Goal: Task Accomplishment & Management: Manage account settings

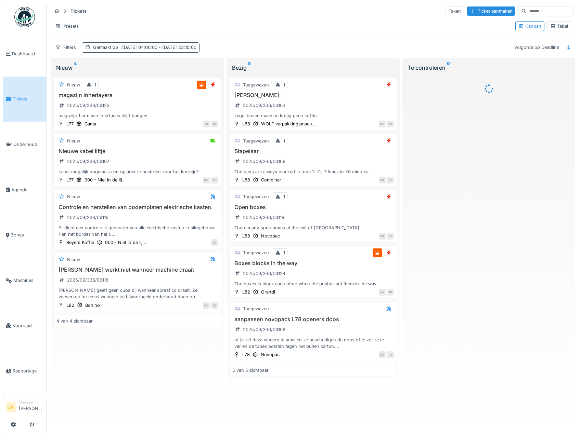
click at [149, 46] on span ": 4-9-2025 04:00:00 - 4-9-2025 23:15:00" at bounding box center [157, 47] width 78 height 5
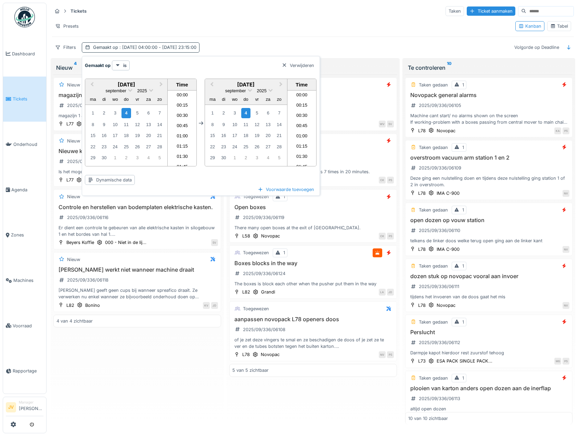
scroll to position [910, 0]
click at [96, 110] on div "1" at bounding box center [92, 112] width 9 height 9
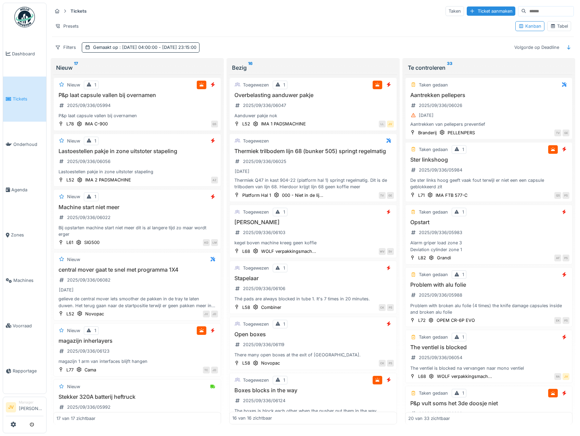
click at [296, 35] on div "Tickets Taken Ticket aanmaken Presets Kanban Tabel Filters Gemaakt op : 1-9-202…" at bounding box center [312, 29] width 527 height 53
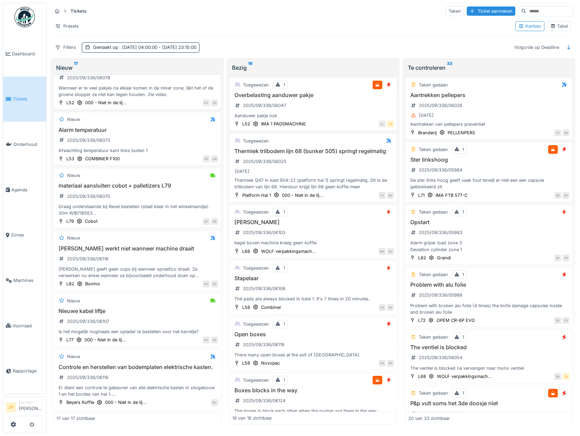
scroll to position [699, 0]
click at [317, 109] on div "Overbelasting aanduwer pakje 2025/09/336/06047 Aanduwer pakje nok" at bounding box center [312, 105] width 161 height 27
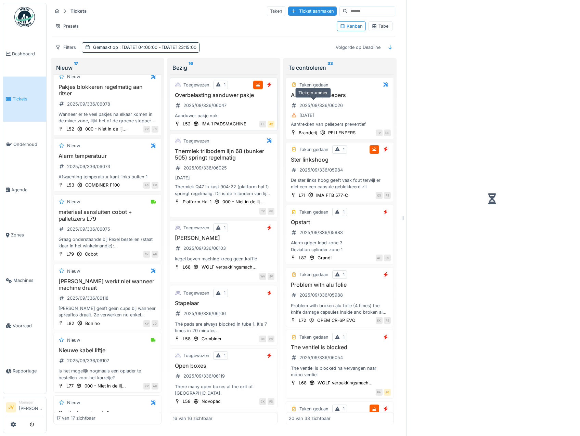
scroll to position [763, 0]
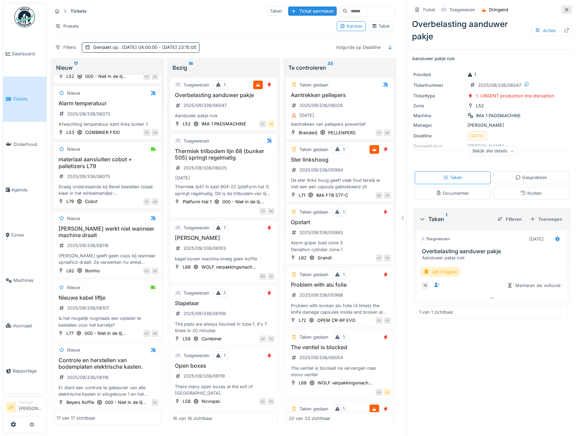
click at [564, 10] on icon at bounding box center [566, 10] width 5 height 4
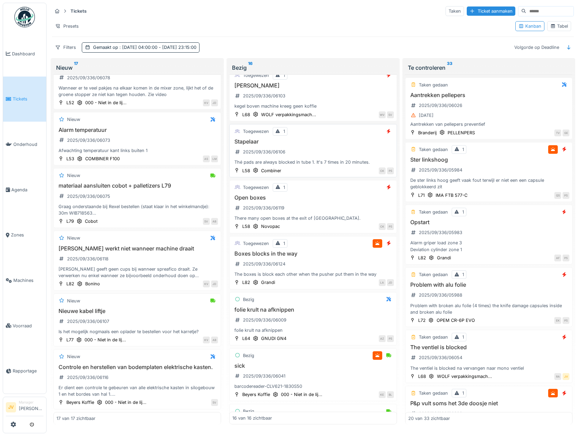
scroll to position [171, 0]
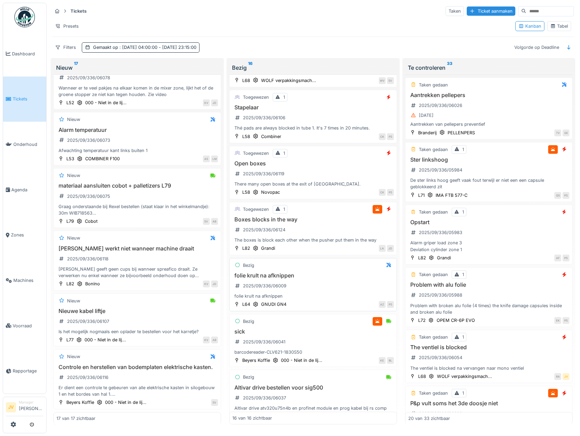
click at [329, 300] on div "folie krult na afknippen" at bounding box center [312, 296] width 161 height 6
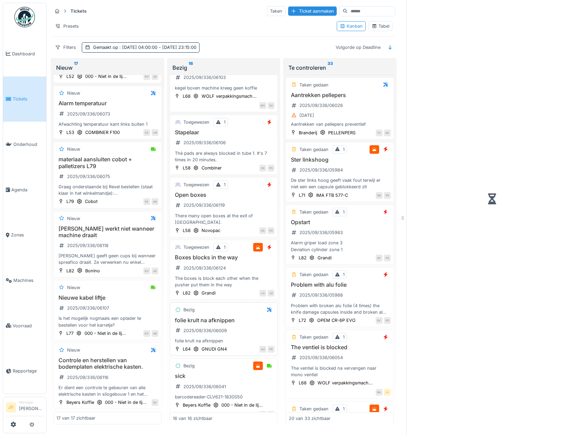
scroll to position [180, 0]
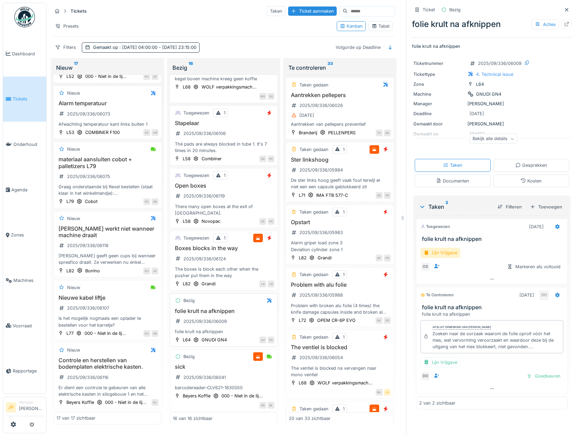
drag, startPoint x: 200, startPoint y: 300, endPoint x: 233, endPoint y: 319, distance: 38.6
click at [233, 319] on div "folie krult na afknippen 2025/09/336/06009 folie krult na afknippen" at bounding box center [224, 321] width 102 height 27
click at [417, 9] on div "Ticket" at bounding box center [424, 9] width 25 height 9
click at [414, 9] on icon at bounding box center [416, 10] width 5 height 4
click at [564, 24] on icon at bounding box center [566, 24] width 4 height 4
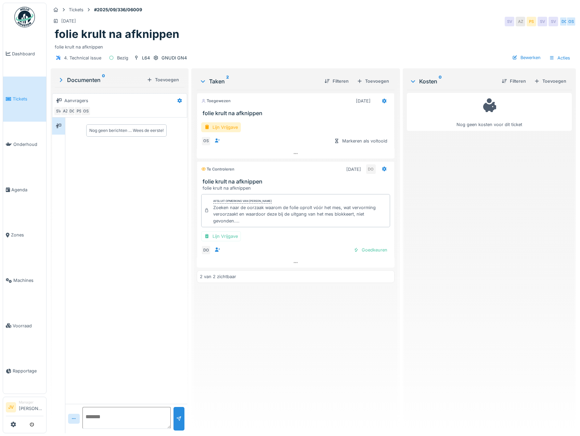
drag, startPoint x: 77, startPoint y: 8, endPoint x: 142, endPoint y: 3, distance: 65.6
click at [142, 3] on div "Tickets #2025/09/336/06009 7-9-2025 SV AZ PS SV SV DO OS folie krult na afknipp…" at bounding box center [313, 35] width 528 height 64
drag, startPoint x: 145, startPoint y: 10, endPoint x: 95, endPoint y: 10, distance: 50.3
click at [95, 10] on div "Tickets #2025/09/336/06009" at bounding box center [313, 9] width 525 height 9
click at [551, 60] on div "Acties" at bounding box center [559, 58] width 27 height 10
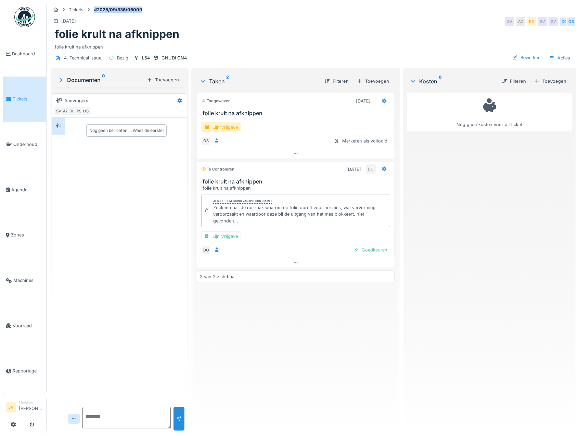
copy strong "#2025/09/336/06009"
click at [15, 53] on span "Dashboard" at bounding box center [27, 54] width 31 height 6
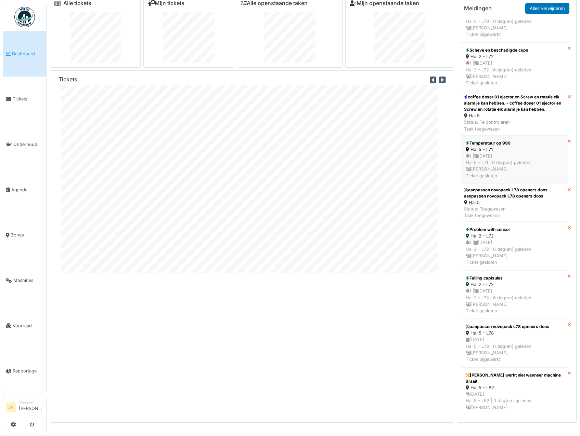
scroll to position [1502, 0]
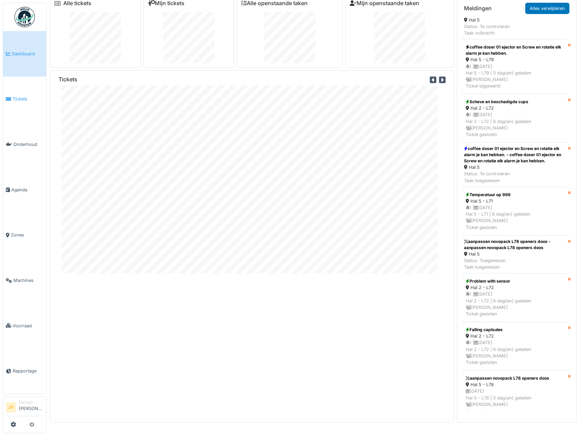
click at [23, 99] on span "Tickets" at bounding box center [28, 99] width 31 height 6
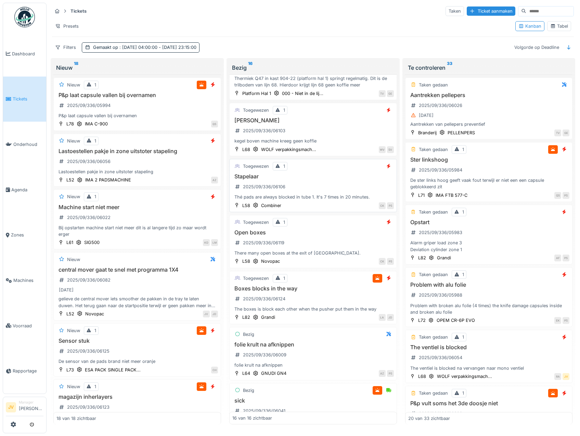
scroll to position [103, 0]
click at [525, 343] on div "Taken gedaan 1 The ventiel is blocked 2025/09/336/06054 The ventiel is blocked …" at bounding box center [489, 356] width 168 height 53
click at [524, 353] on div "The ventiel is blocked 2025/09/336/06054 The ventiel is blocked na vervangen na…" at bounding box center [488, 357] width 161 height 27
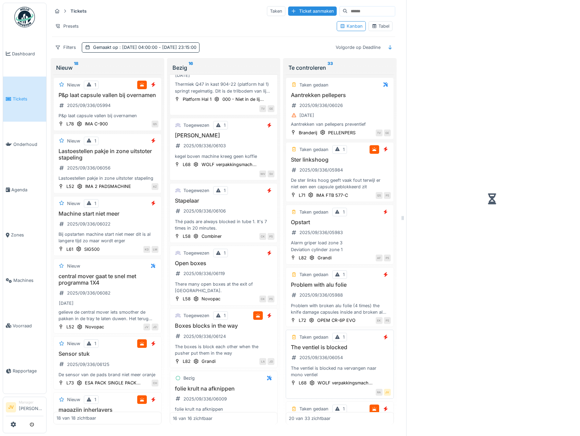
click at [524, 353] on div at bounding box center [492, 199] width 160 height 393
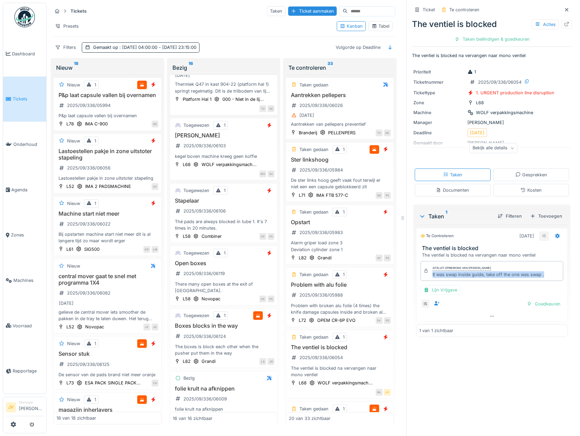
drag, startPoint x: 426, startPoint y: 276, endPoint x: 539, endPoint y: 276, distance: 113.6
click at [539, 276] on div "Afsluit opmerking van Ismail Sewilam It was swap inside guide, take off the one…" at bounding box center [491, 271] width 143 height 20
drag, startPoint x: 539, startPoint y: 276, endPoint x: 510, endPoint y: 274, distance: 29.5
copy div "It was swap inside guide, take off the one was swap ."
click at [531, 306] on div "Goedkeuren" at bounding box center [543, 304] width 39 height 9
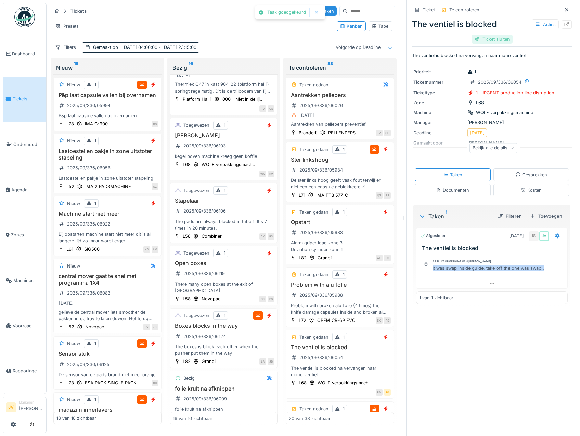
click at [481, 42] on div "Ticket sluiten" at bounding box center [491, 39] width 41 height 9
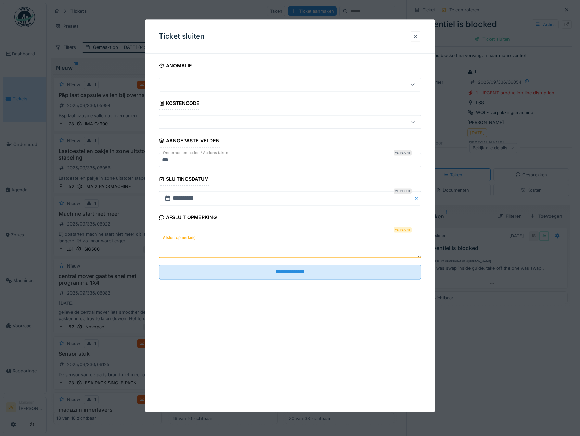
click at [166, 232] on textarea "Afsluit opmerking" at bounding box center [290, 244] width 263 height 28
paste textarea "**********"
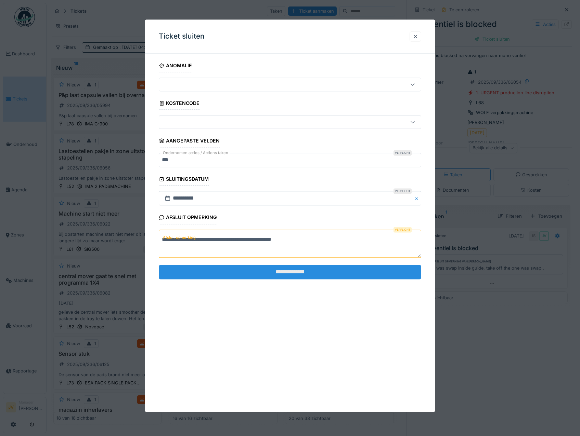
type textarea "**********"
click at [274, 271] on input "**********" at bounding box center [290, 272] width 263 height 14
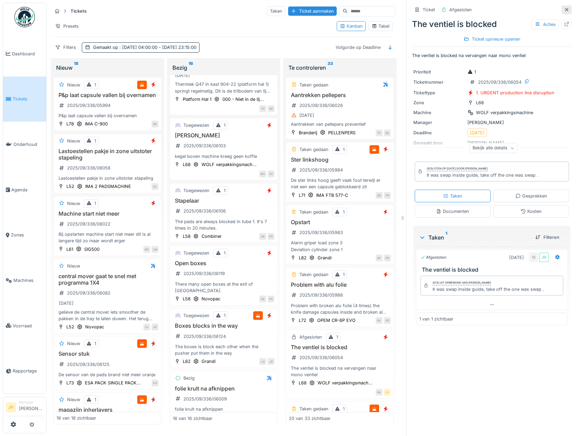
click at [561, 11] on div at bounding box center [566, 9] width 10 height 9
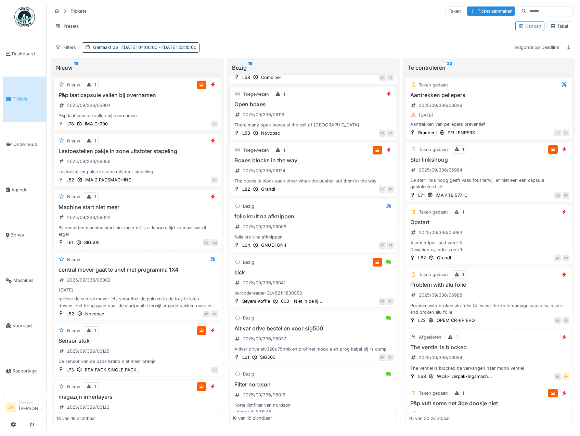
scroll to position [239, 0]
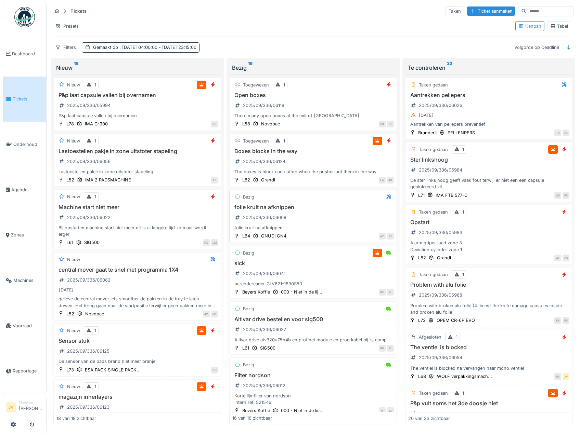
click at [318, 222] on div "folie krult na afknippen 2025/09/336/06009 folie krult na afknippen" at bounding box center [312, 217] width 161 height 27
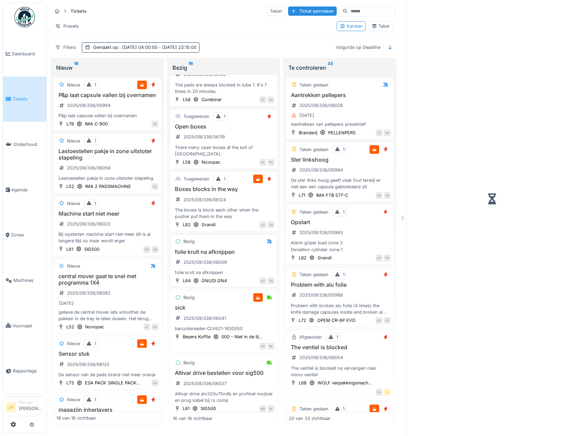
scroll to position [264, 0]
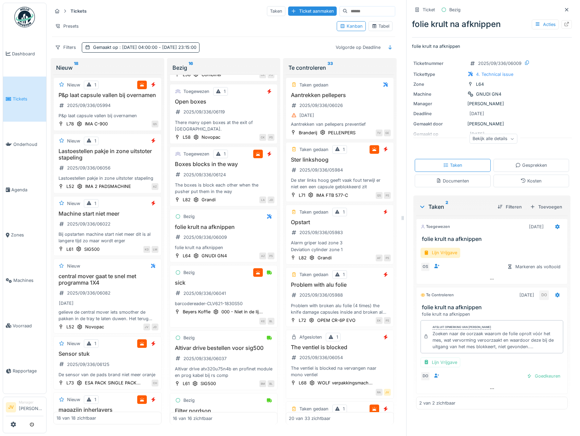
click at [470, 63] on icon at bounding box center [472, 63] width 5 height 4
click at [524, 61] on icon at bounding box center [526, 63] width 5 height 4
click at [453, 89] on div "Ticketnummer 2025/09/336/06009 Tickettype 4. Technical issue Zone L64 Machine G…" at bounding box center [492, 103] width 160 height 96
click at [231, 231] on div "folie krult na afknippen 2025/09/336/06009 folie krult na afknippen" at bounding box center [224, 237] width 102 height 27
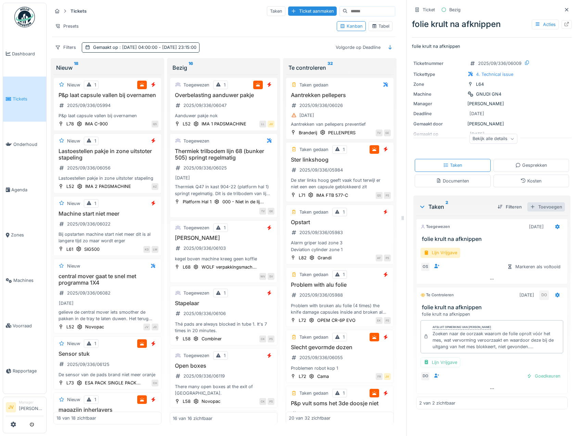
click at [538, 206] on div "Toevoegen" at bounding box center [546, 206] width 38 height 9
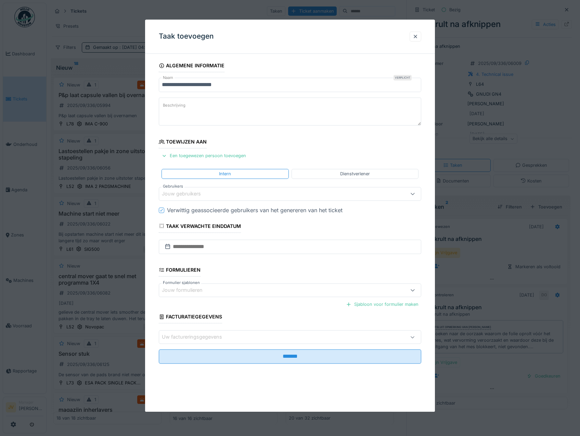
click at [184, 195] on div "Jouw gebruikers" at bounding box center [186, 194] width 49 height 8
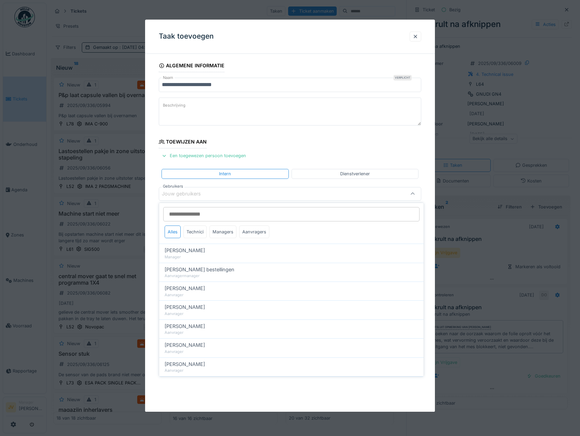
click at [179, 214] on input "Gebruikers" at bounding box center [291, 214] width 256 height 14
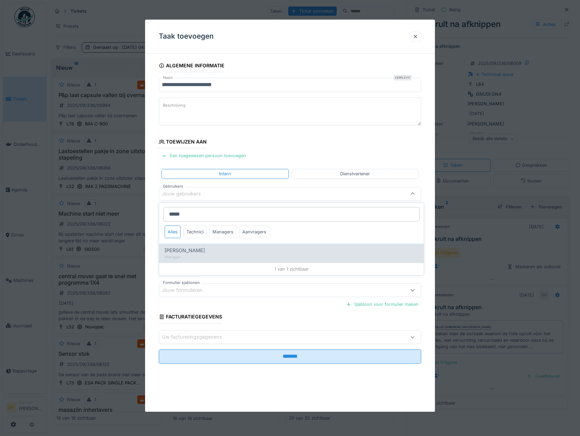
type input "*****"
click at [197, 250] on span "[PERSON_NAME]" at bounding box center [185, 251] width 40 height 8
type input "****"
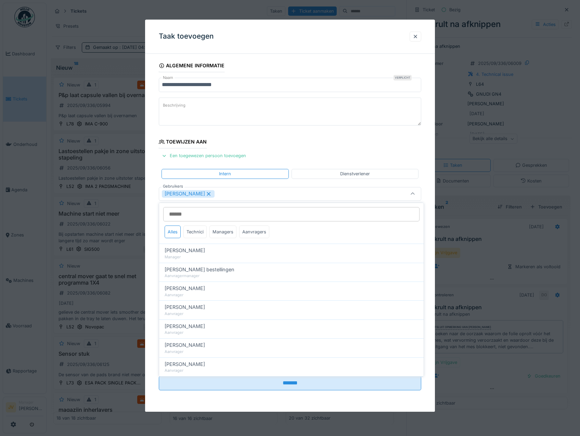
click at [224, 193] on div "[PERSON_NAME]" at bounding box center [274, 194] width 225 height 8
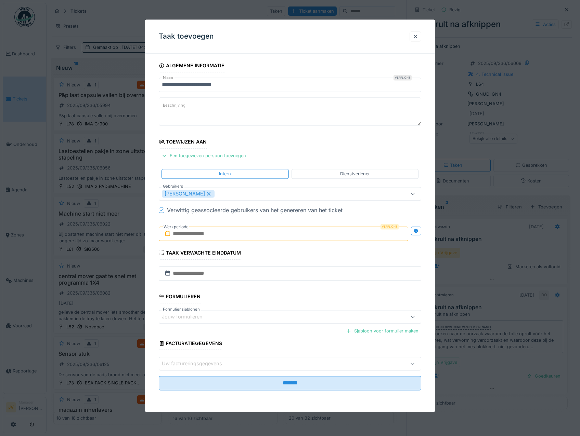
click at [237, 238] on input "text" at bounding box center [284, 234] width 250 height 14
click at [283, 282] on div "4" at bounding box center [284, 279] width 9 height 10
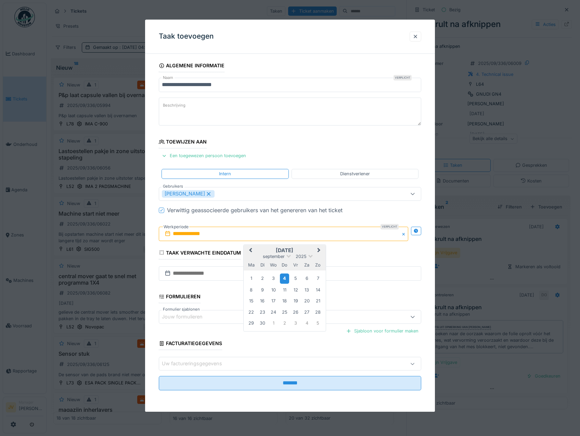
click at [283, 282] on div "4" at bounding box center [284, 279] width 9 height 10
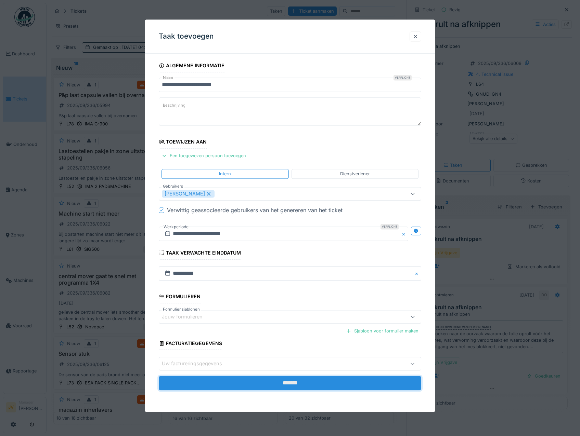
click at [272, 383] on input "*******" at bounding box center [290, 384] width 263 height 14
